Goal: Submit feedback/report problem

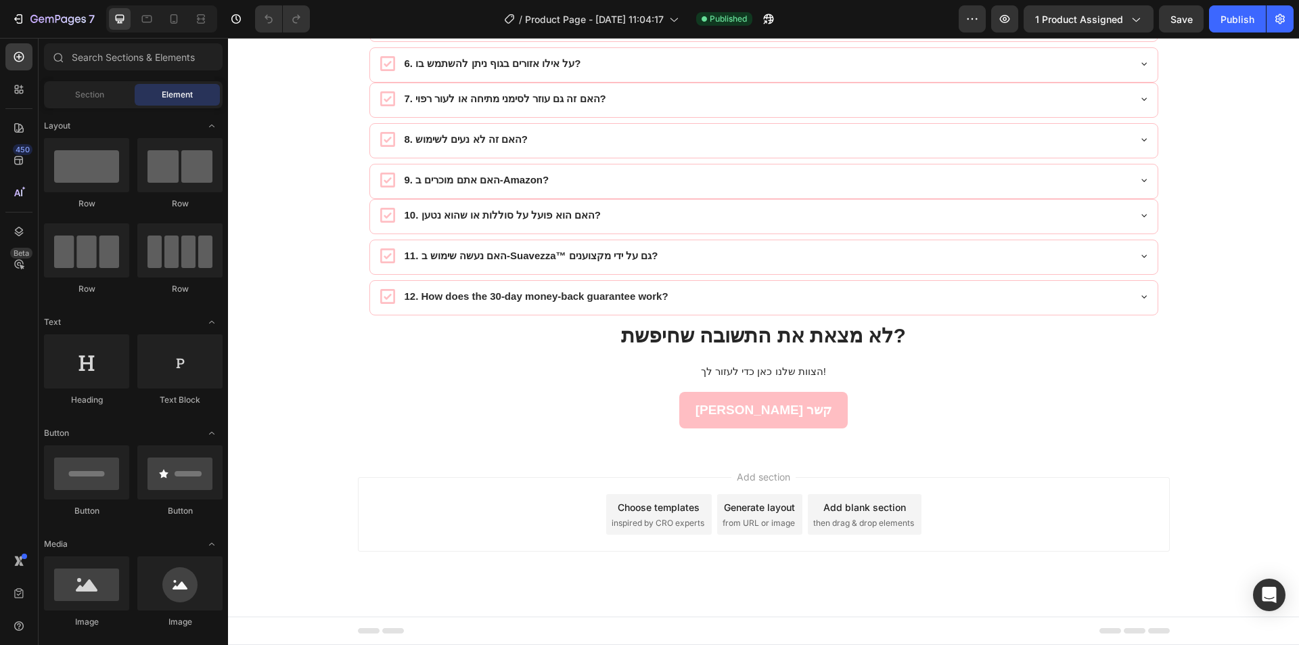
scroll to position [7639, 0]
click at [1273, 591] on icon "Open Intercom Messenger" at bounding box center [1269, 595] width 16 height 18
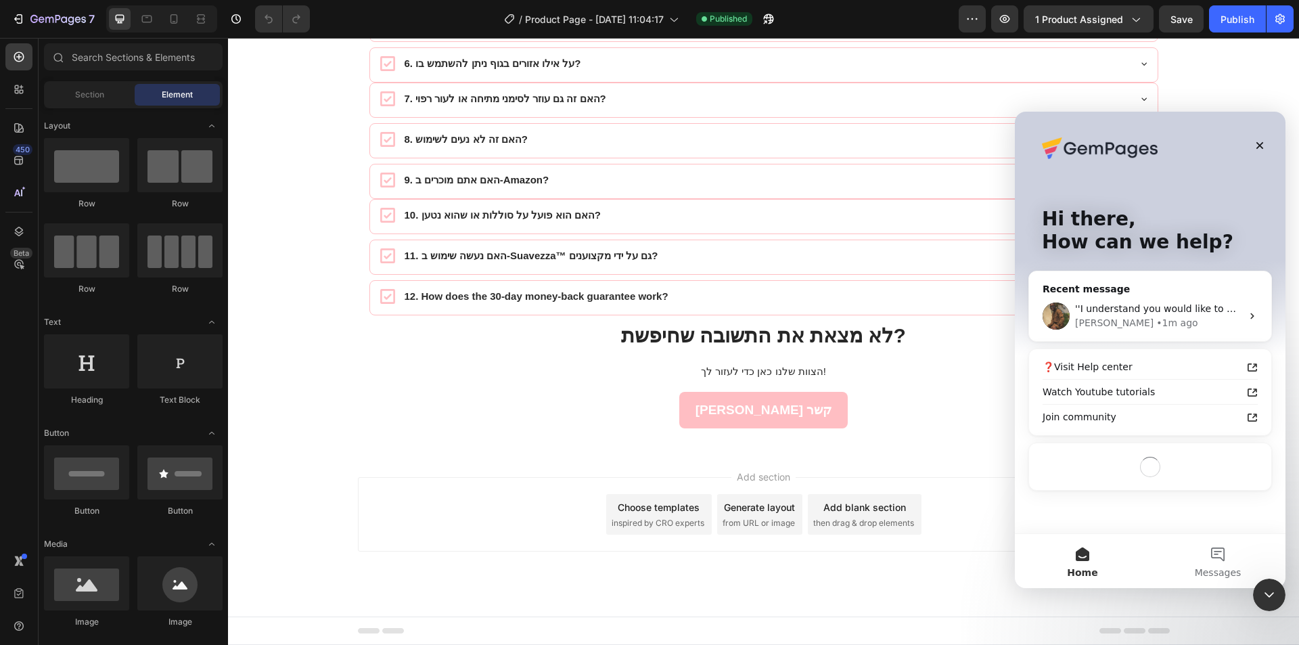
scroll to position [0, 0]
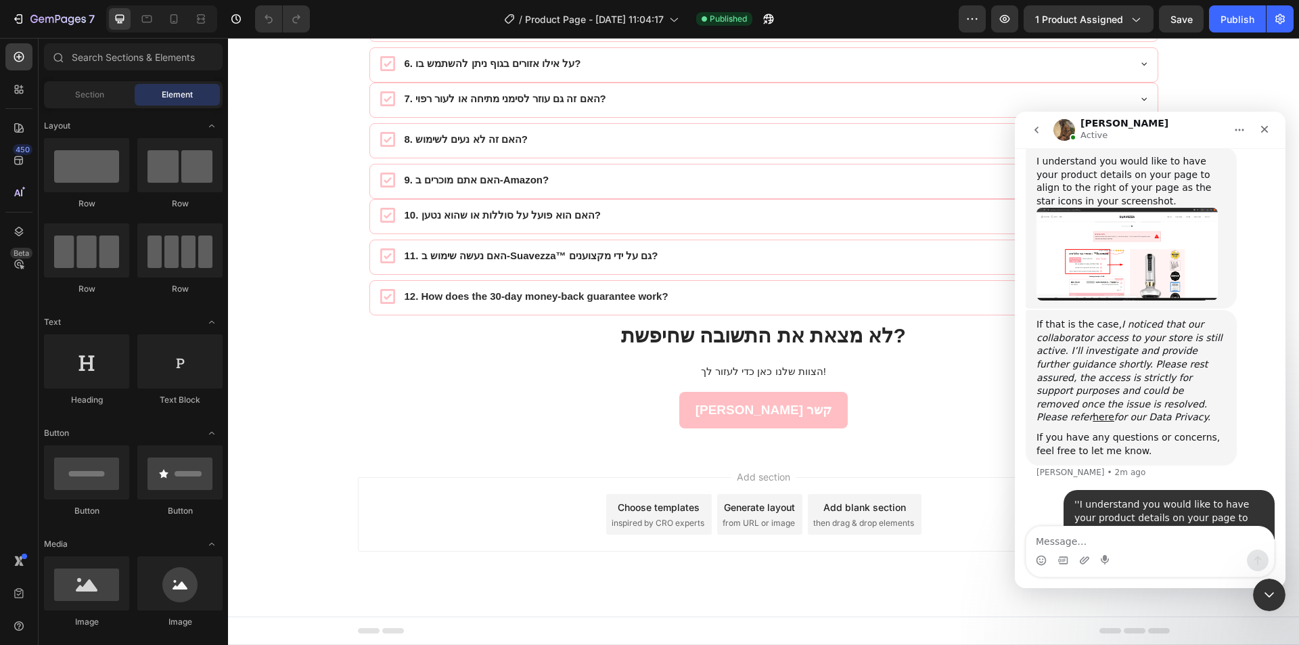
scroll to position [1006, 0]
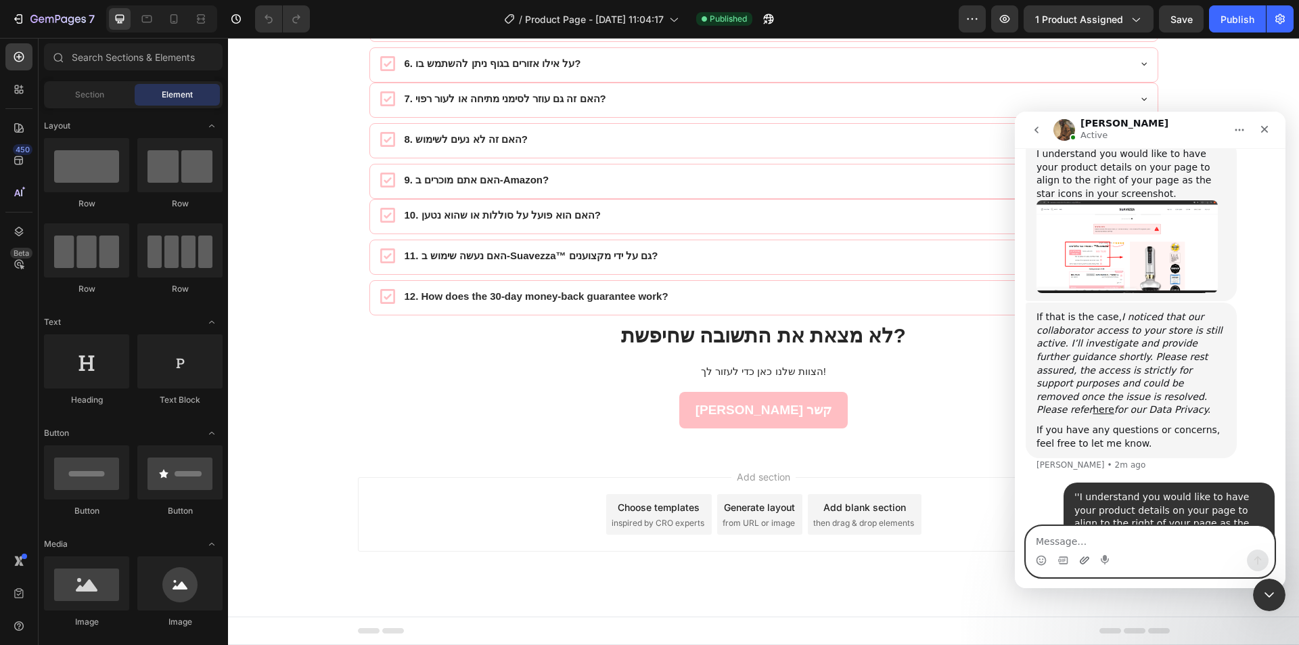
click at [1089, 558] on icon "Upload attachment" at bounding box center [1084, 559] width 9 height 7
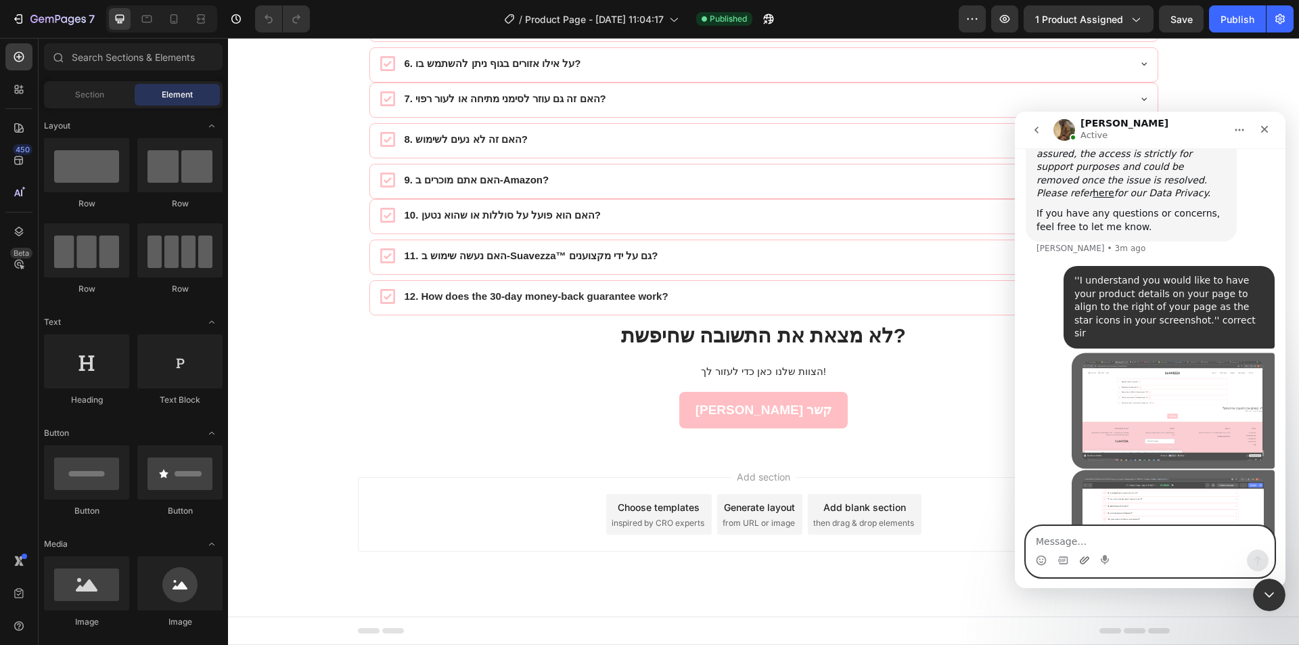
scroll to position [1258, 0]
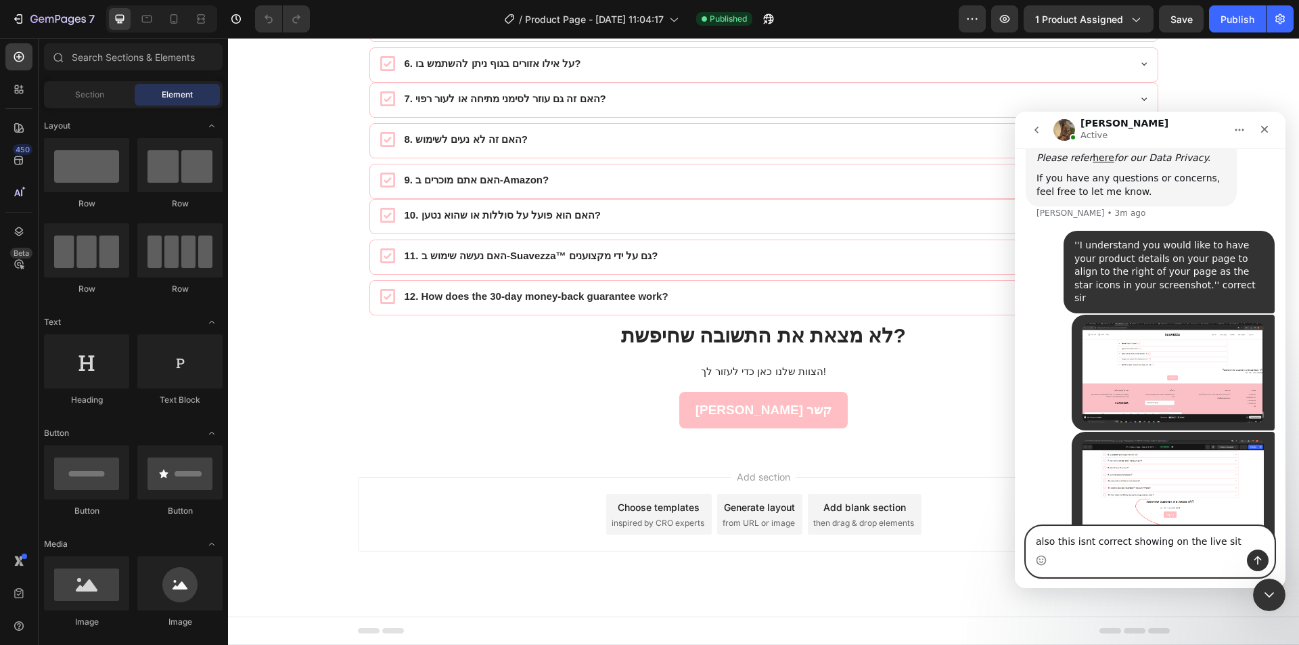
type textarea "also this isnt correct showing on the live site"
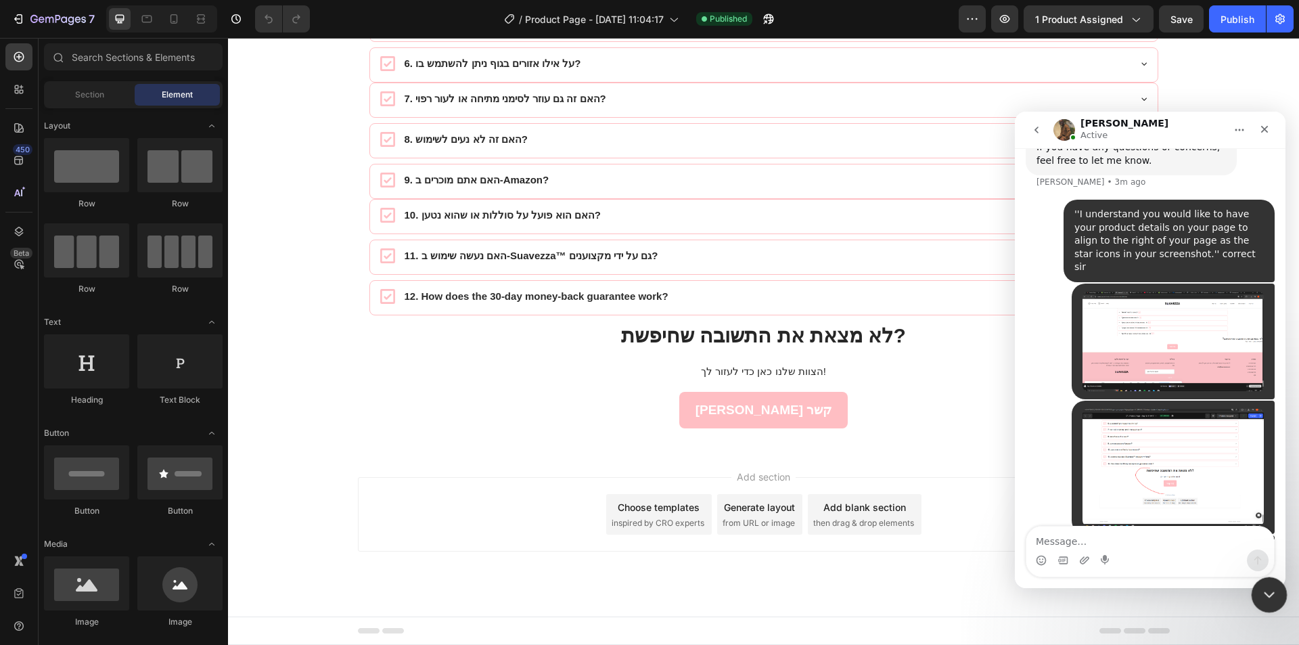
drag, startPoint x: 2514, startPoint y: 1187, endPoint x: 2239, endPoint y: 1099, distance: 289.1
click at [1262, 601] on div "Close Intercom Messenger" at bounding box center [1267, 592] width 32 height 32
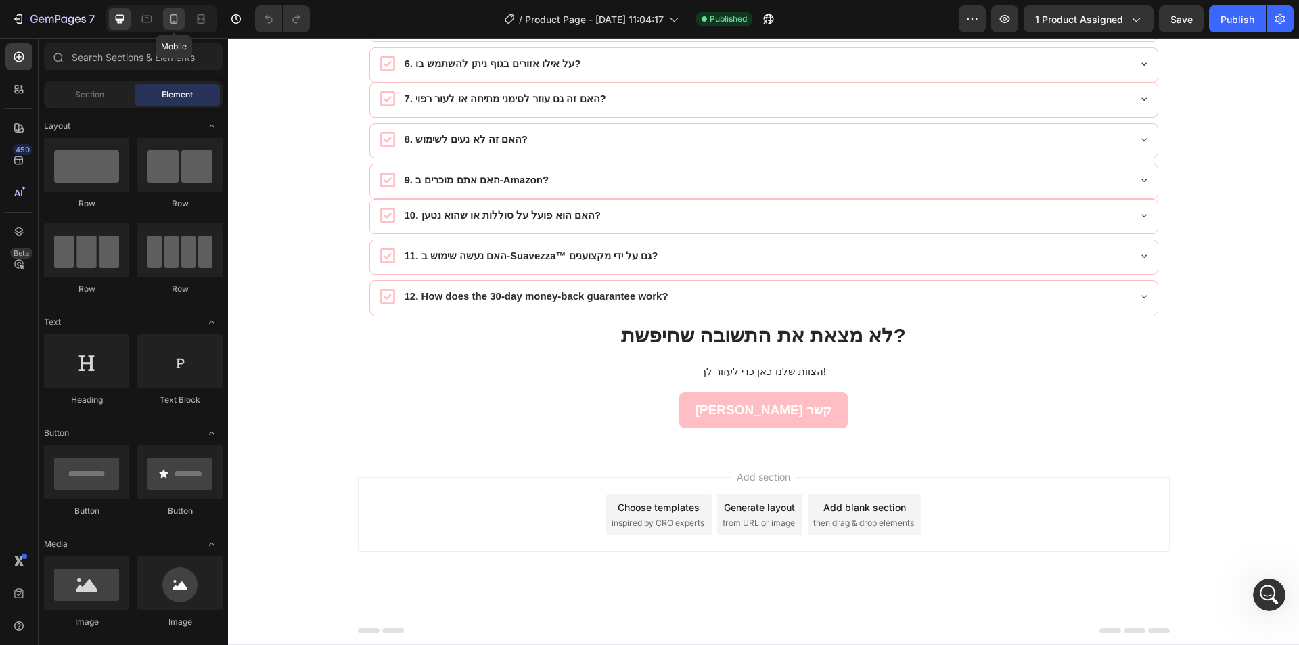
click at [173, 23] on icon at bounding box center [174, 18] width 7 height 9
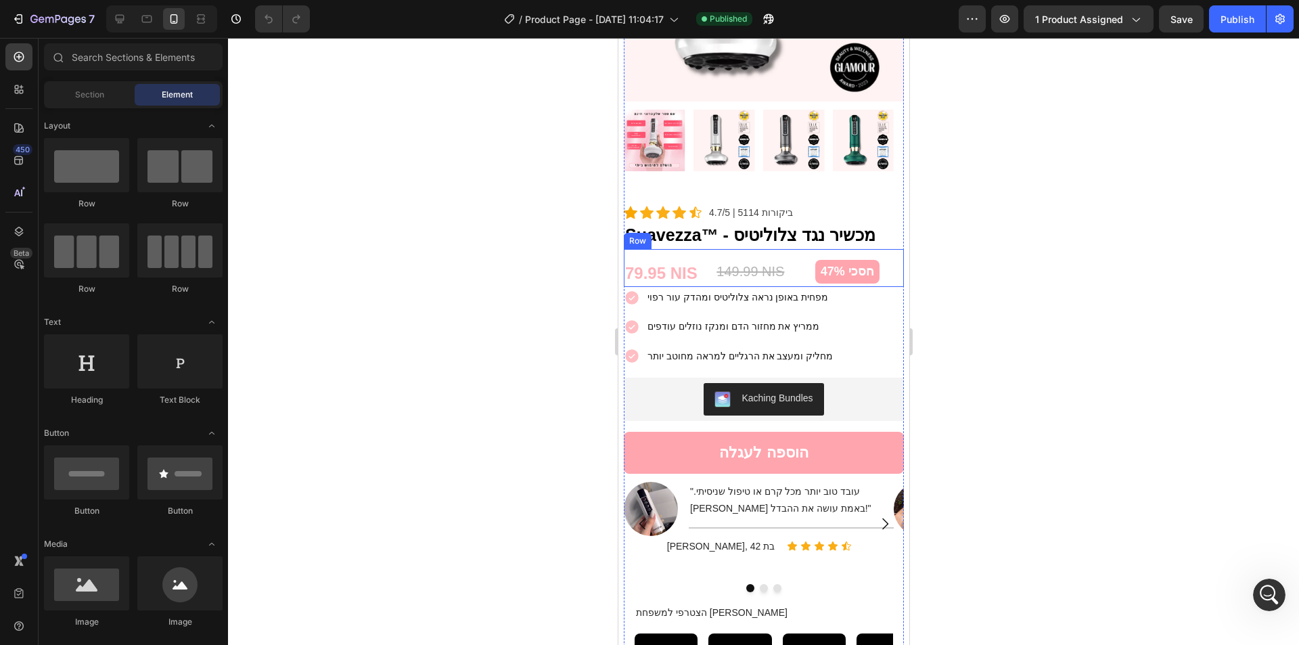
scroll to position [2237, 0]
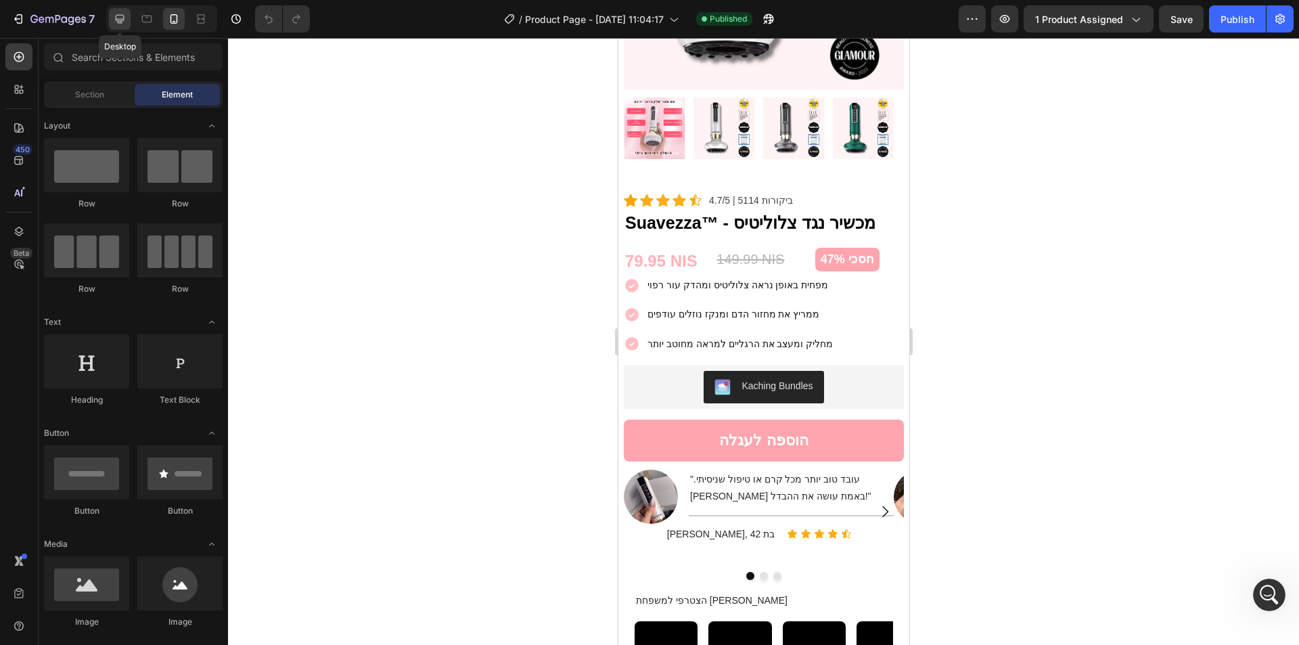
click at [123, 12] on icon at bounding box center [120, 19] width 14 height 14
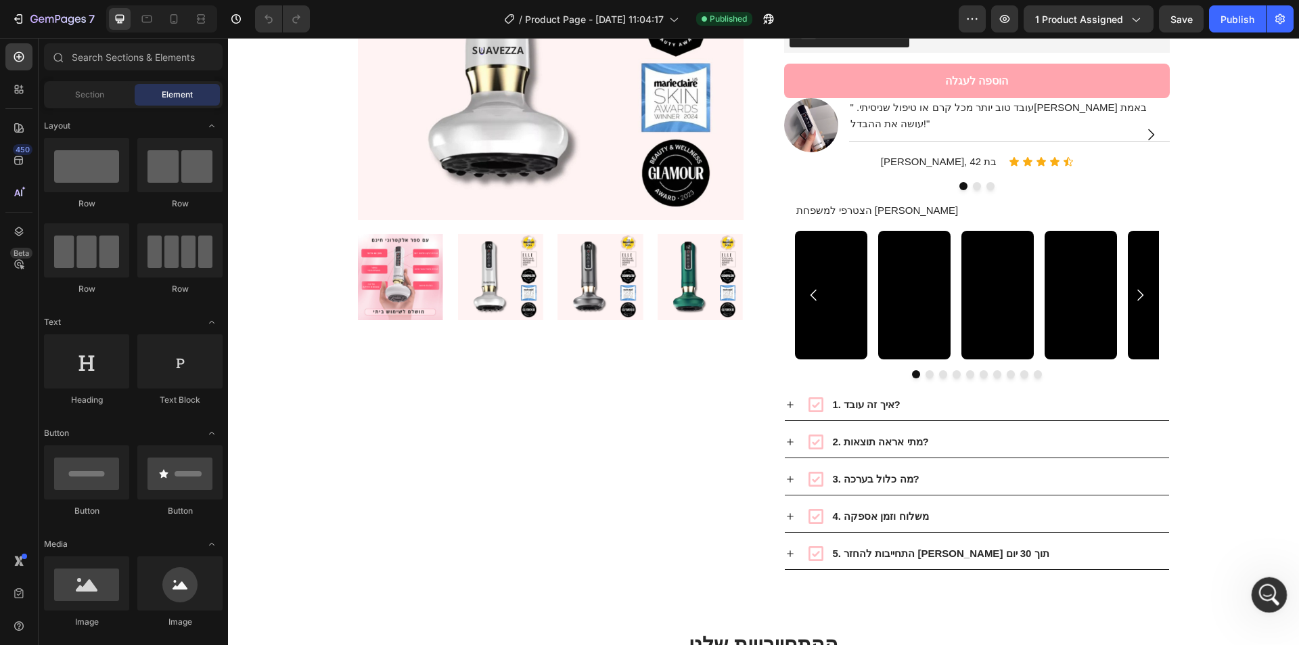
click at [1272, 589] on icon "Open Intercom Messenger" at bounding box center [1268, 593] width 22 height 22
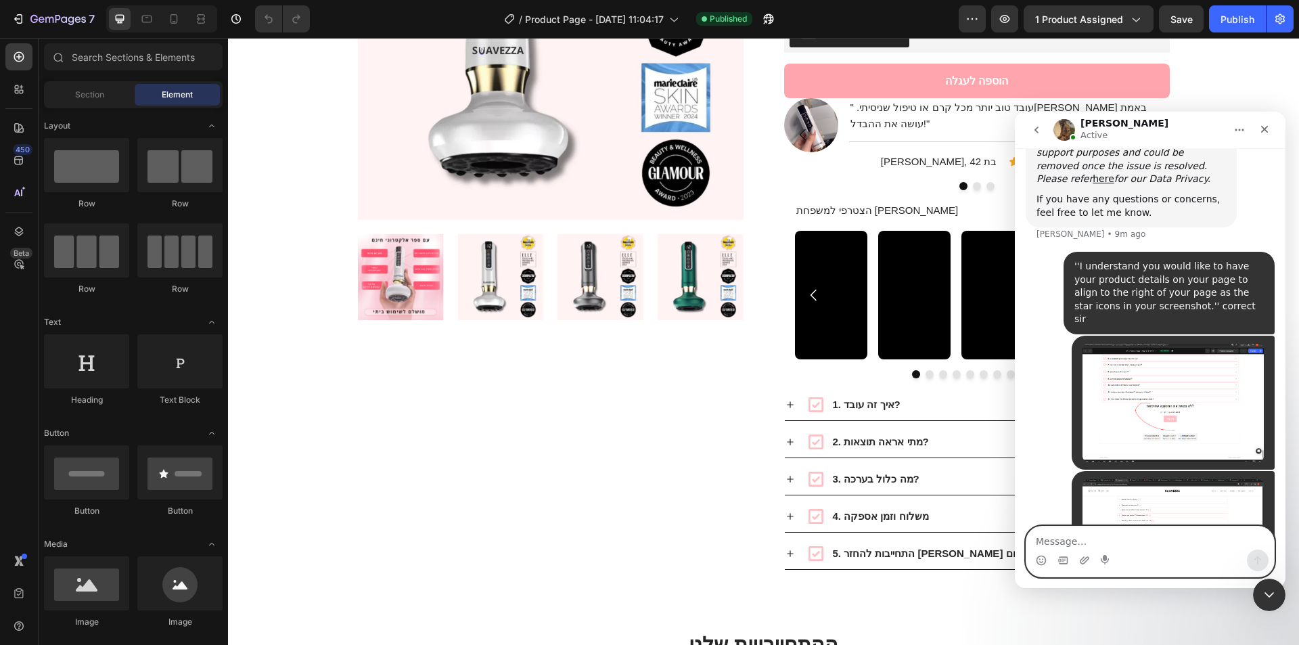
scroll to position [2305, 0]
